Goal: Task Accomplishment & Management: Manage account settings

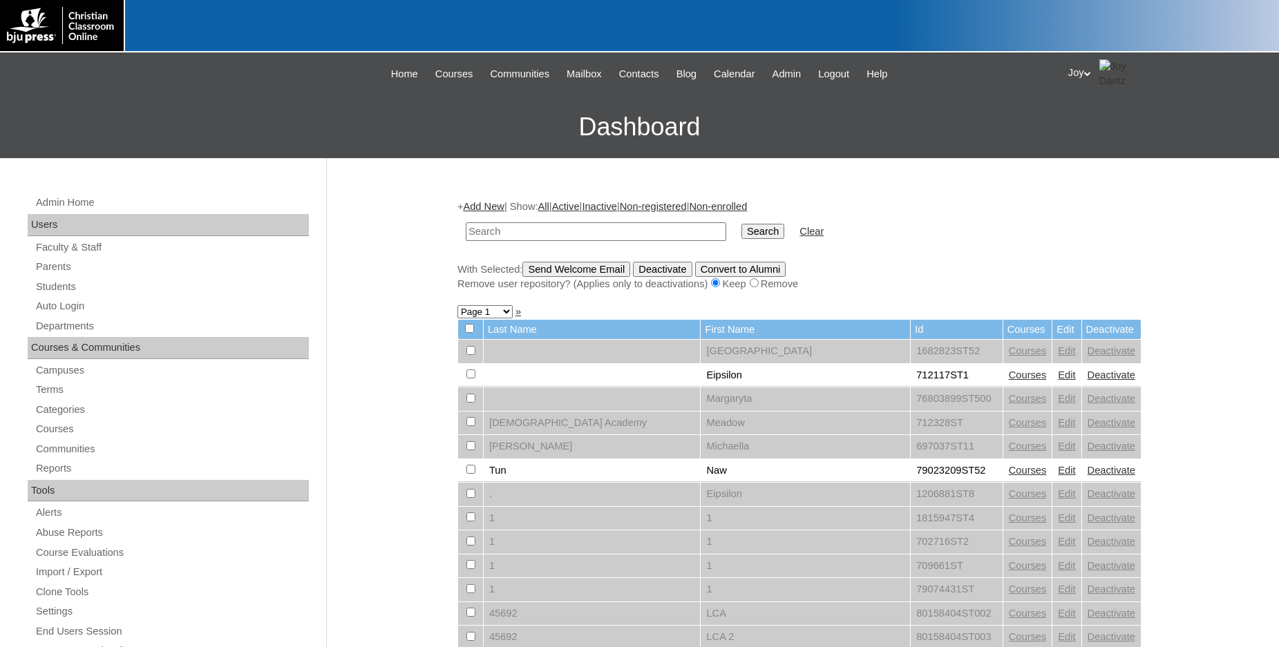
click at [609, 235] on input "text" at bounding box center [596, 231] width 260 height 19
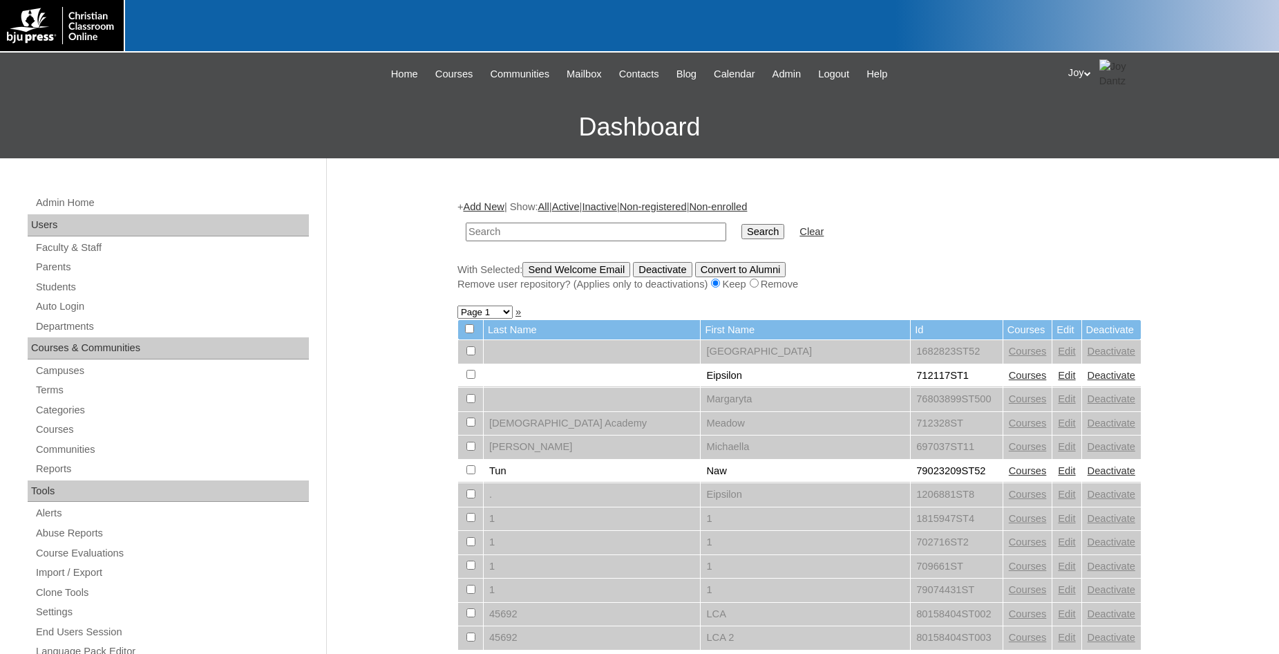
paste input "706787"
type input "706787"
click at [741, 234] on input "Search" at bounding box center [762, 231] width 43 height 15
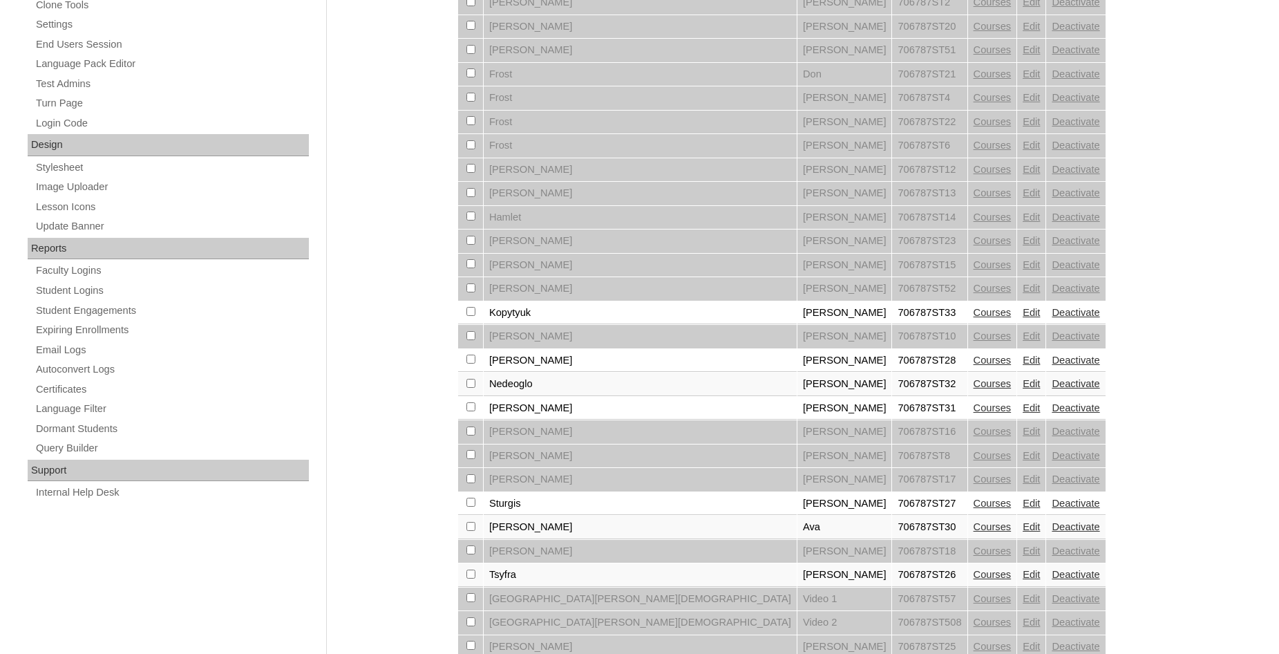
scroll to position [634, 0]
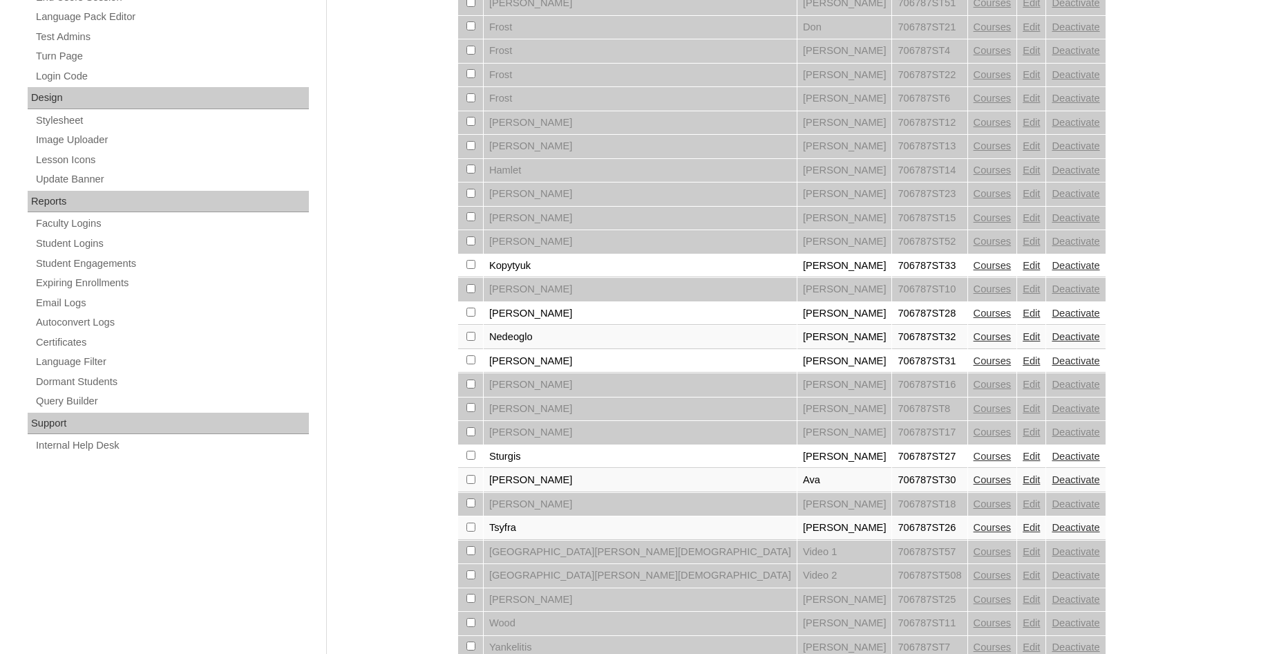
click at [1023, 462] on link "Edit" at bounding box center [1031, 455] width 17 height 11
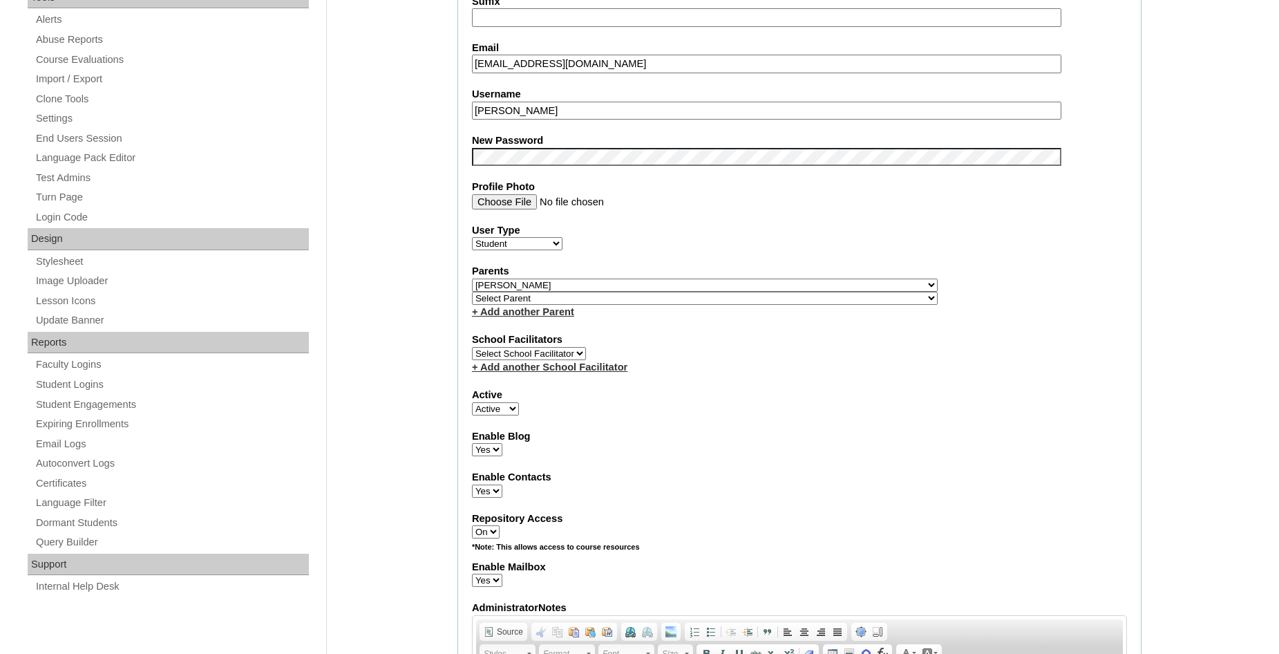
click at [472, 278] on select "Select Parent , Fautanu, Ma 1, 1 23-24 accountMorgan, Jason 6th Street Mennonit…" at bounding box center [705, 284] width 466 height 13
select select
click option "Select Parent" at bounding box center [0, 0] width 0 height 0
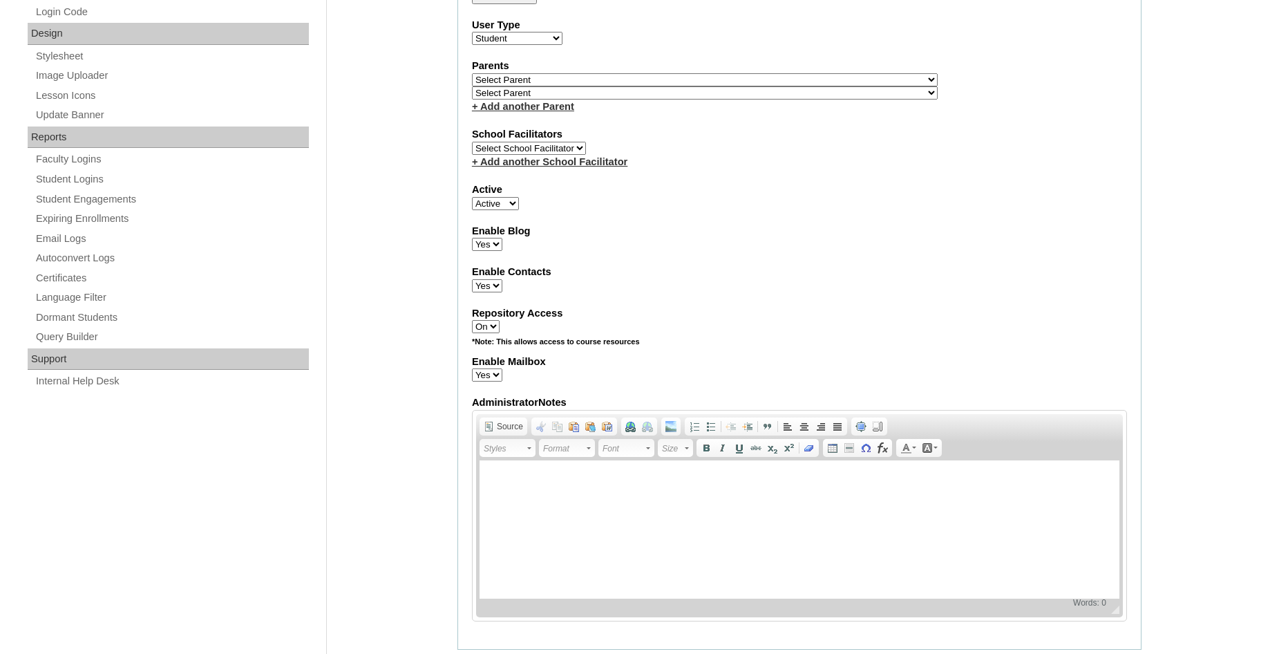
scroll to position [705, 0]
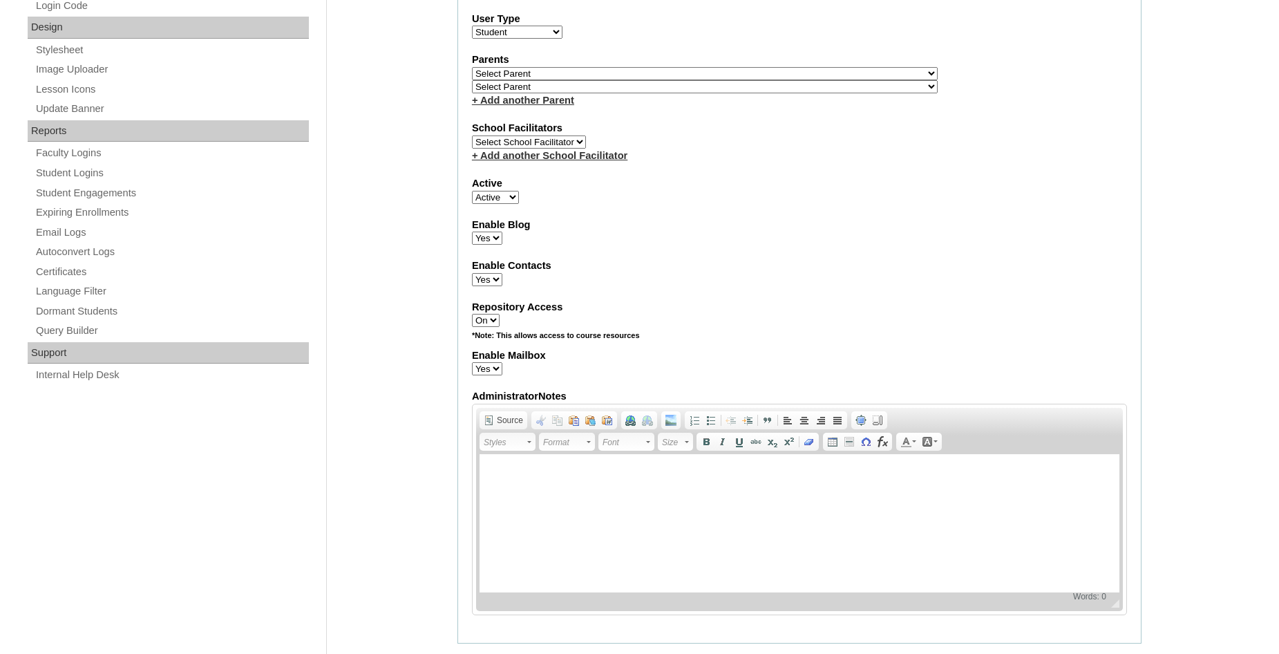
select select "0"
click option "Inactive" at bounding box center [0, 0] width 0 height 0
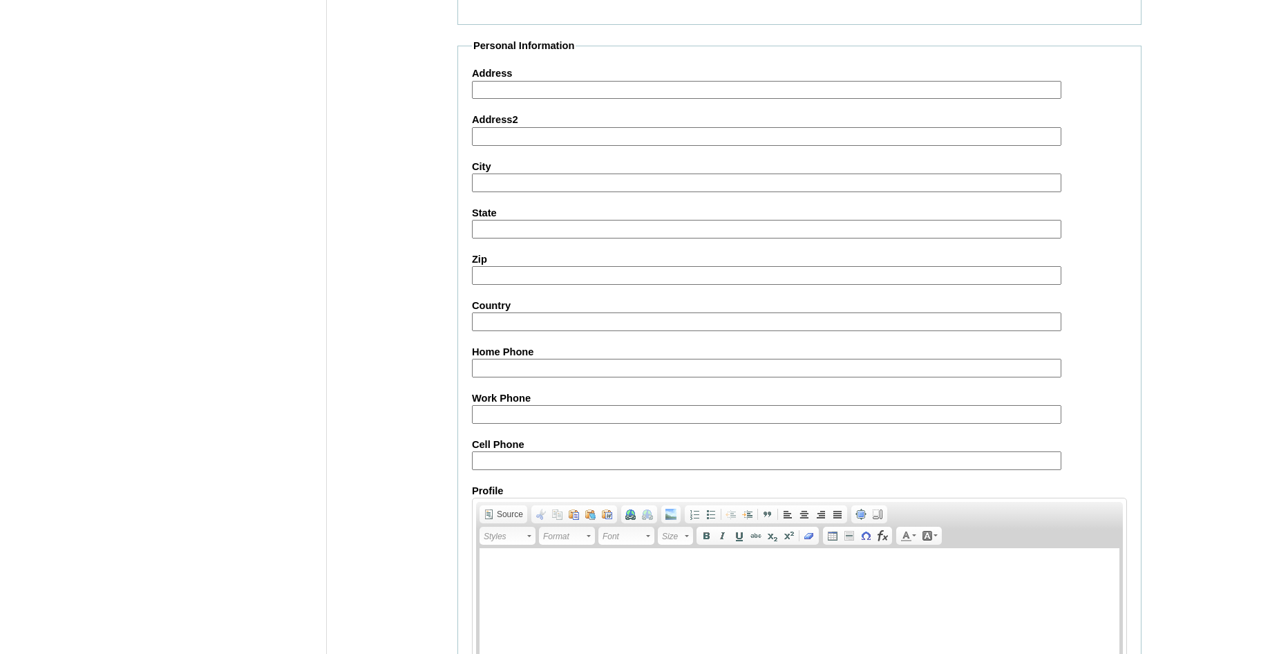
scroll to position [1476, 0]
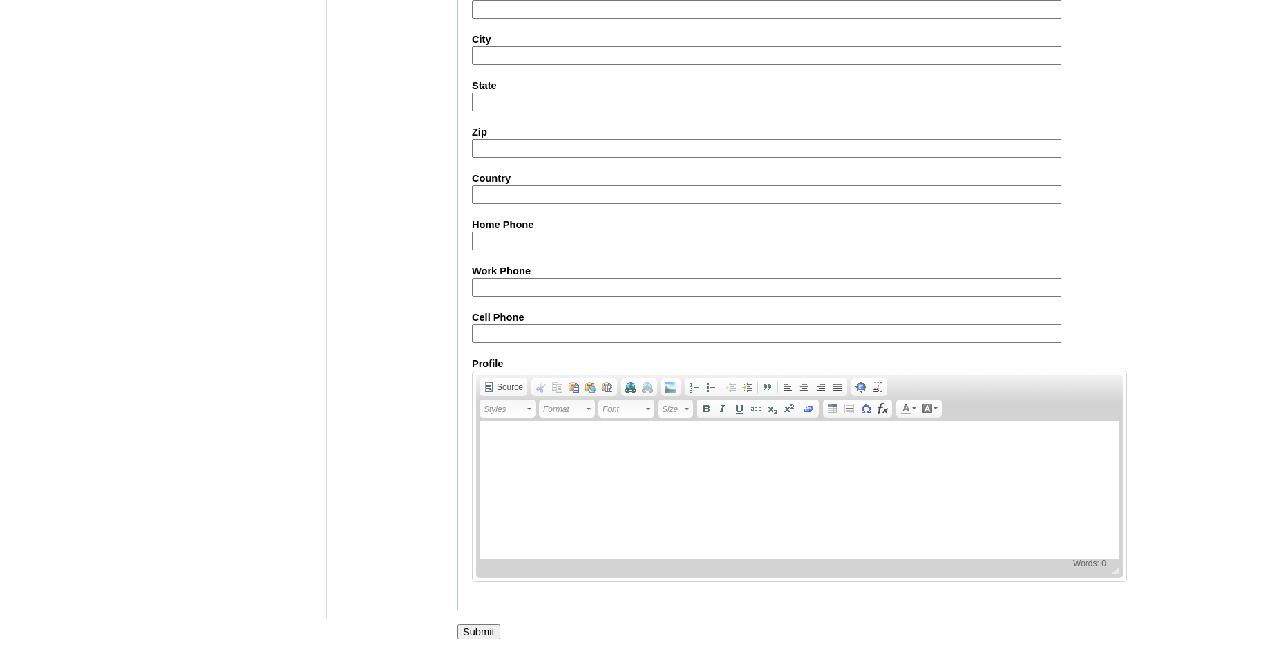
click at [483, 624] on input "Submit" at bounding box center [478, 631] width 43 height 15
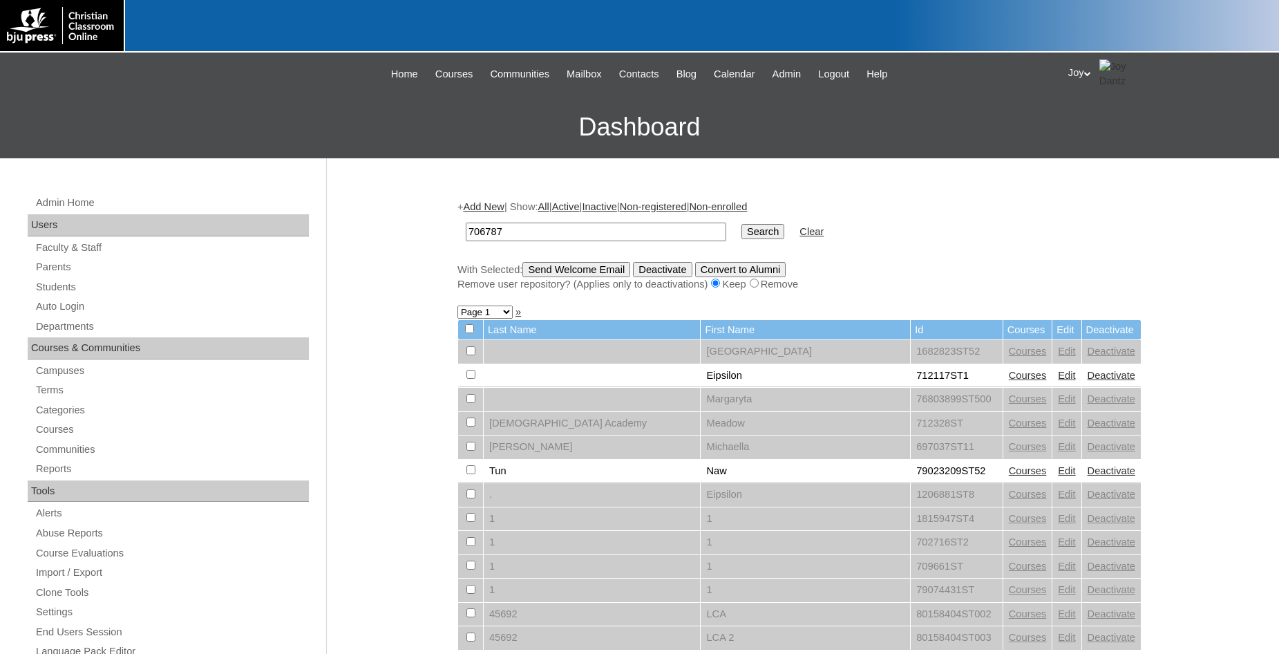
type input "706787"
click at [741, 230] on input "Search" at bounding box center [762, 231] width 43 height 15
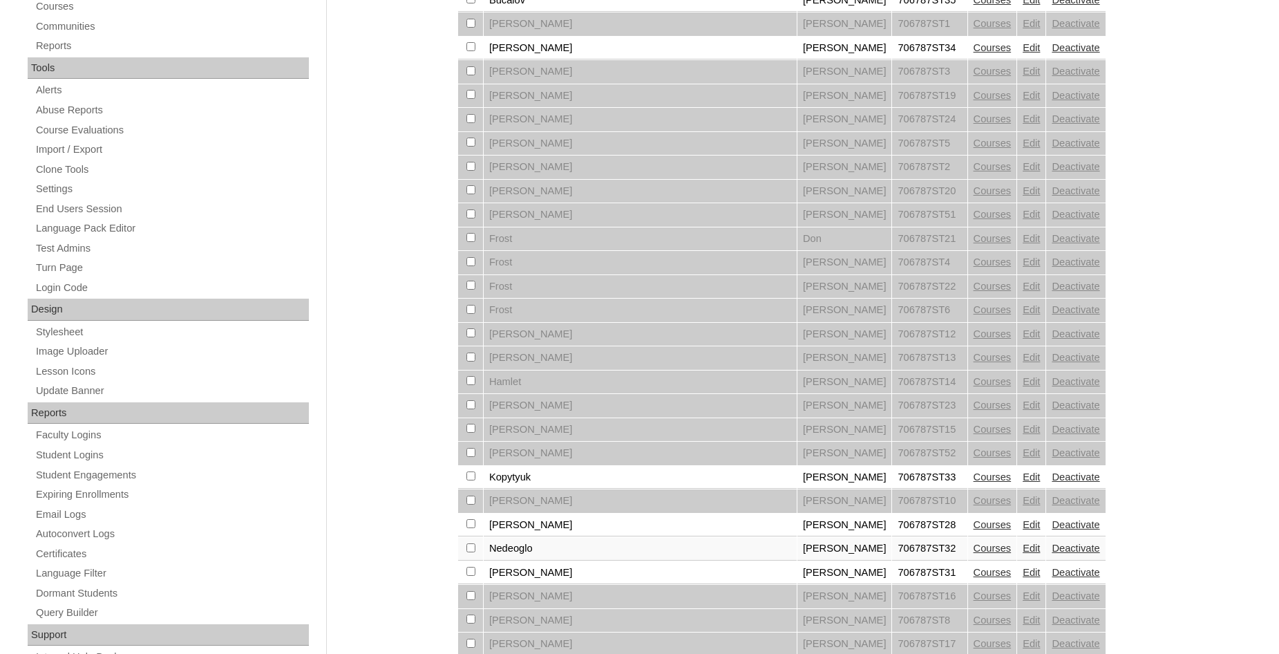
scroll to position [701, 0]
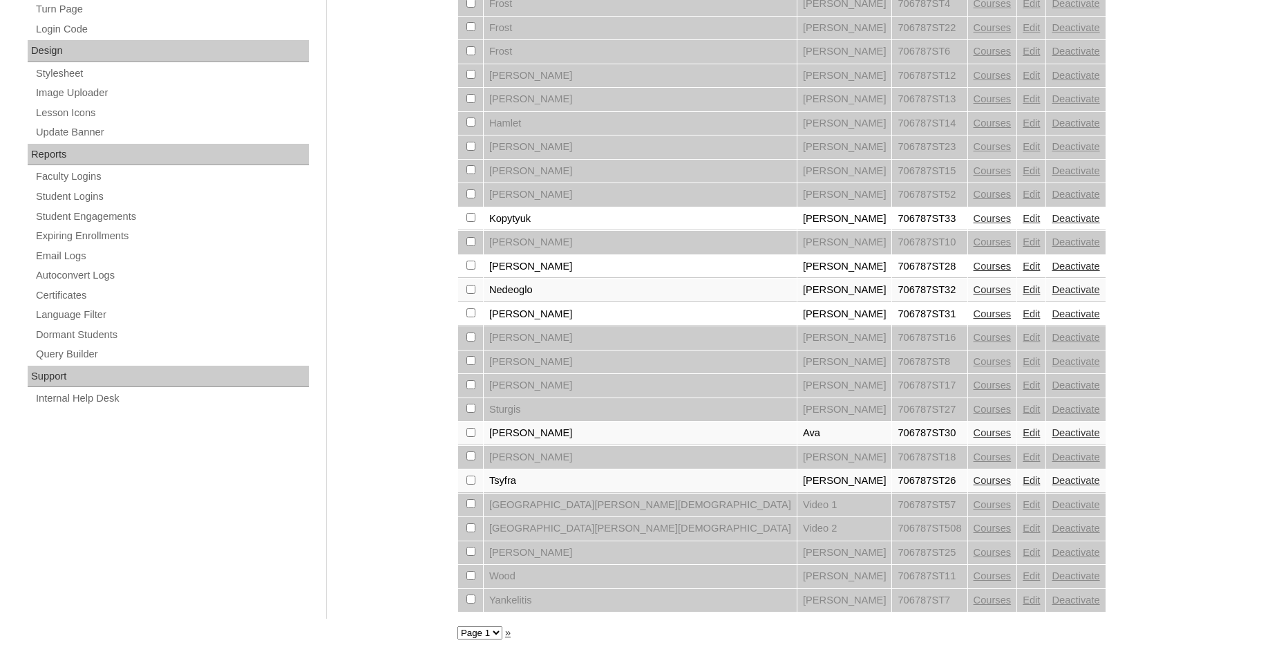
click at [973, 403] on link "Courses" at bounding box center [992, 408] width 38 height 11
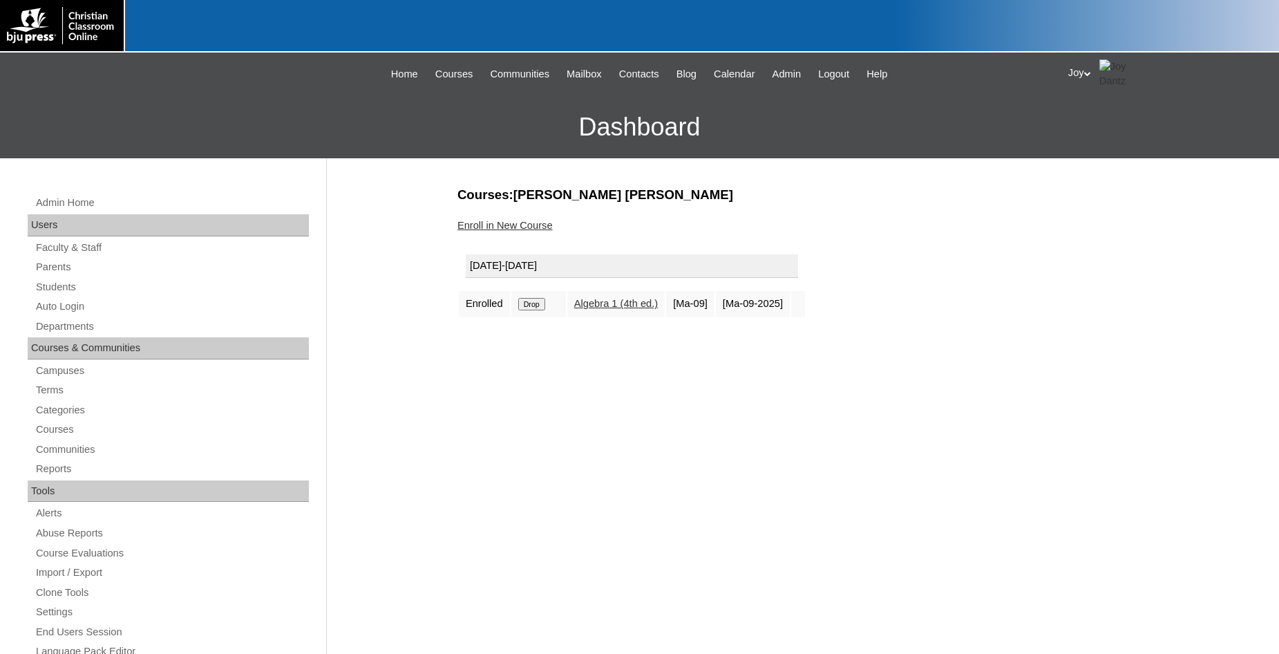
click at [530, 305] on input "Drop" at bounding box center [531, 304] width 27 height 12
